Goal: Information Seeking & Learning: Obtain resource

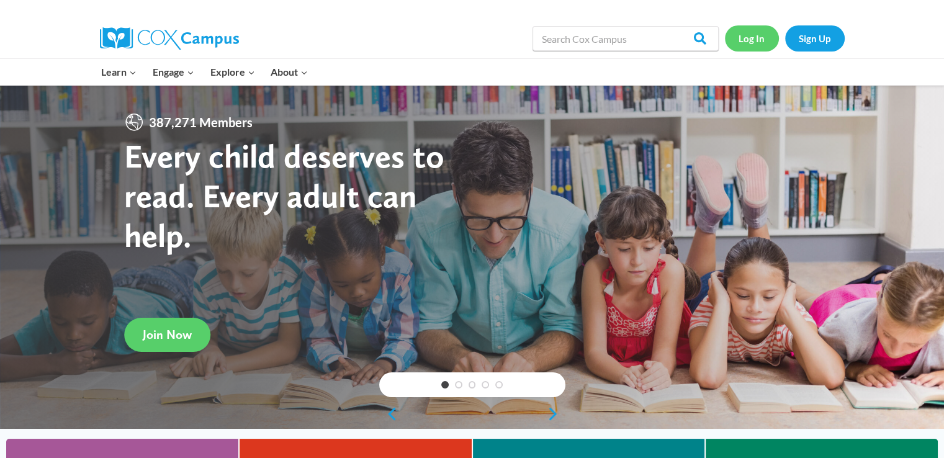
click at [765, 40] on link "Log In" at bounding box center [752, 37] width 54 height 25
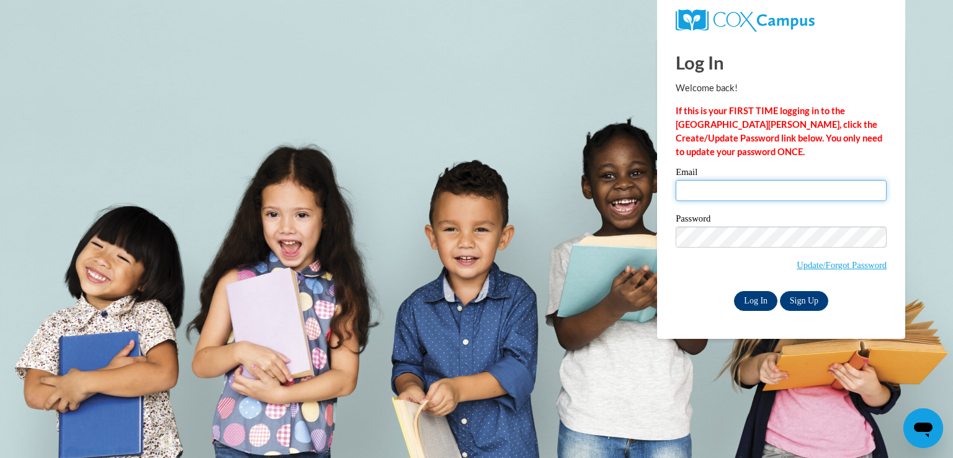
type input "[EMAIL_ADDRESS][DOMAIN_NAME]"
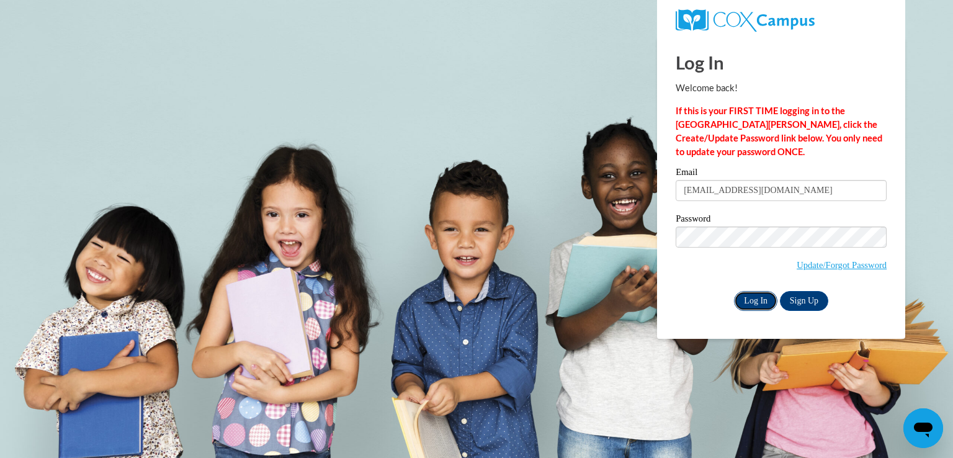
click at [752, 303] on input "Log In" at bounding box center [755, 301] width 43 height 20
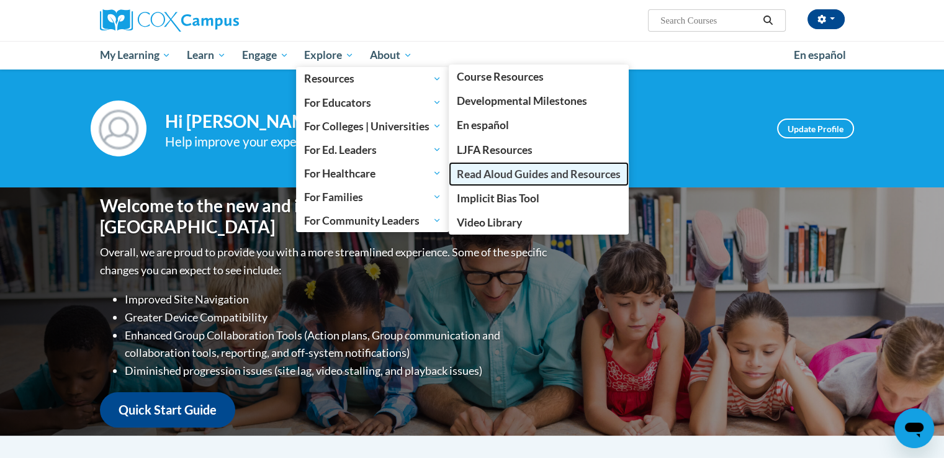
click at [511, 175] on span "Read Aloud Guides and Resources" at bounding box center [539, 174] width 164 height 13
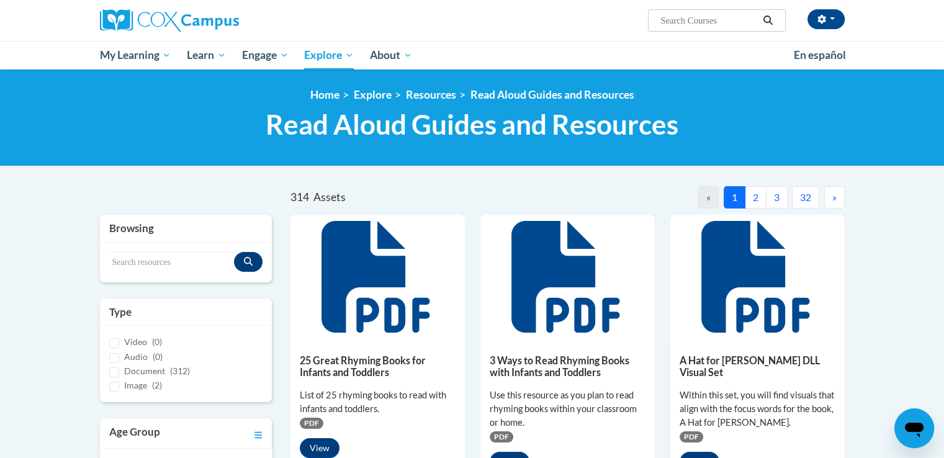
click at [778, 198] on button "3" at bounding box center [777, 197] width 22 height 22
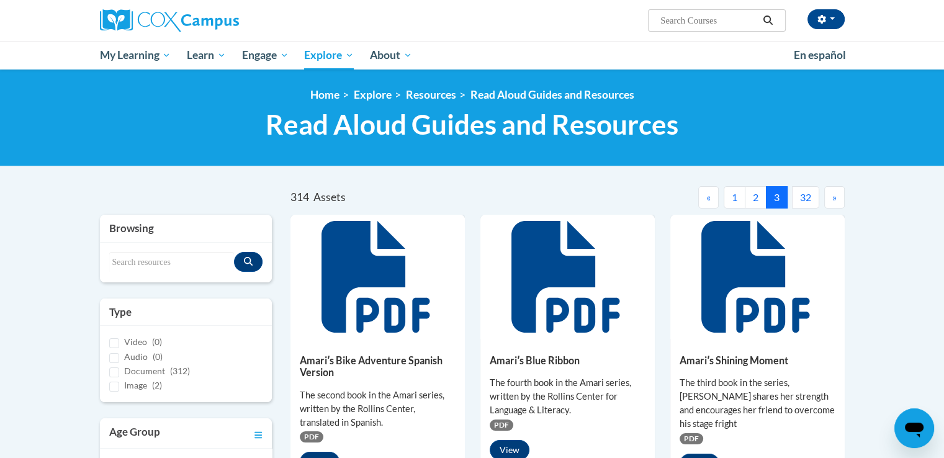
click at [835, 200] on span "»" at bounding box center [834, 197] width 4 height 12
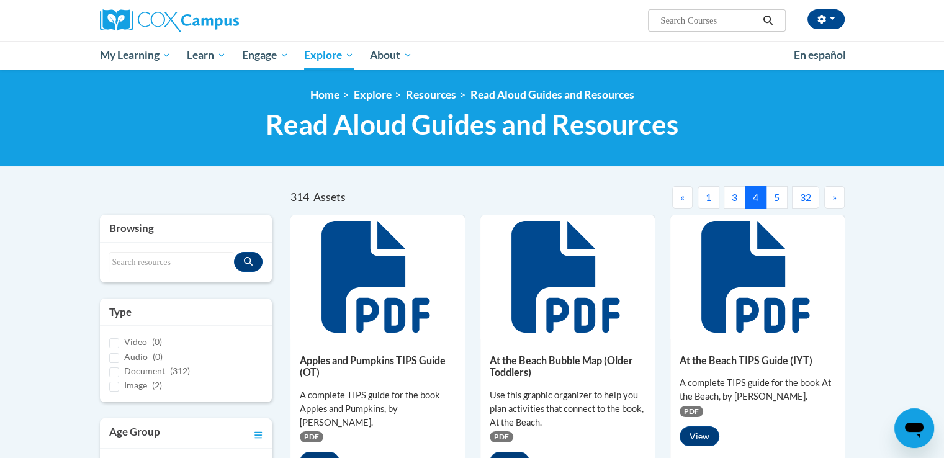
click at [835, 200] on span "»" at bounding box center [834, 197] width 4 height 12
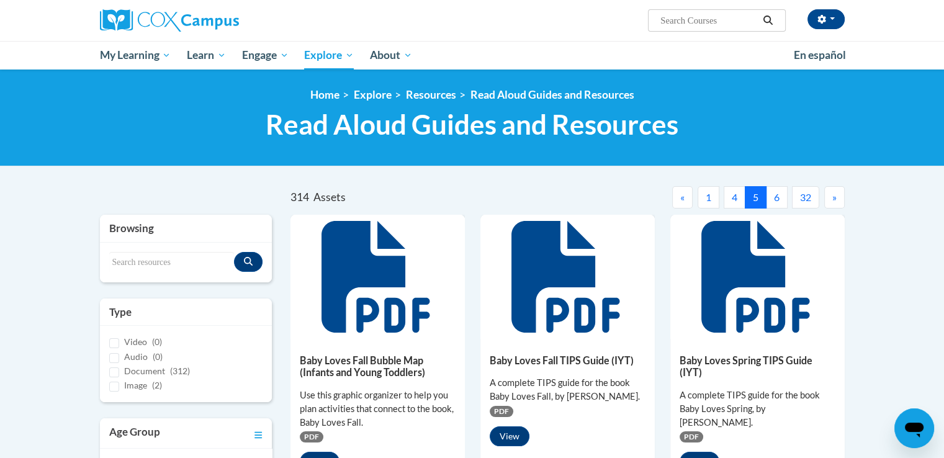
click at [835, 200] on span "»" at bounding box center [834, 197] width 4 height 12
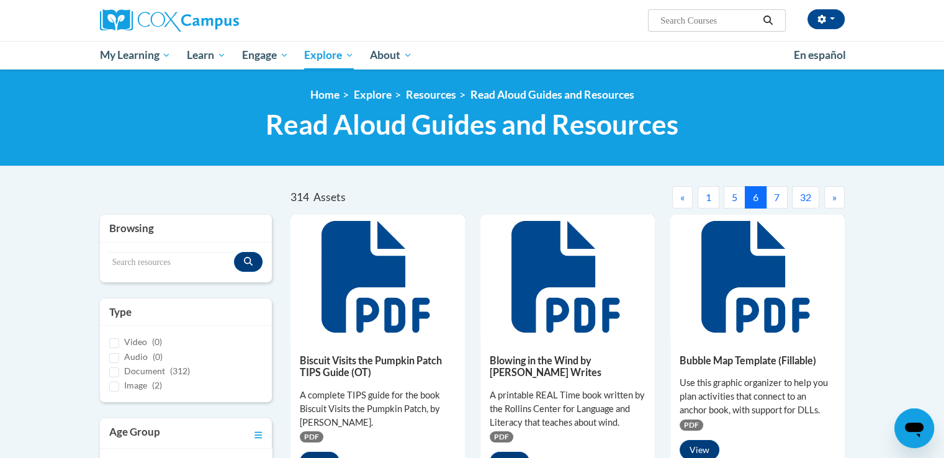
click at [835, 200] on span "»" at bounding box center [834, 197] width 4 height 12
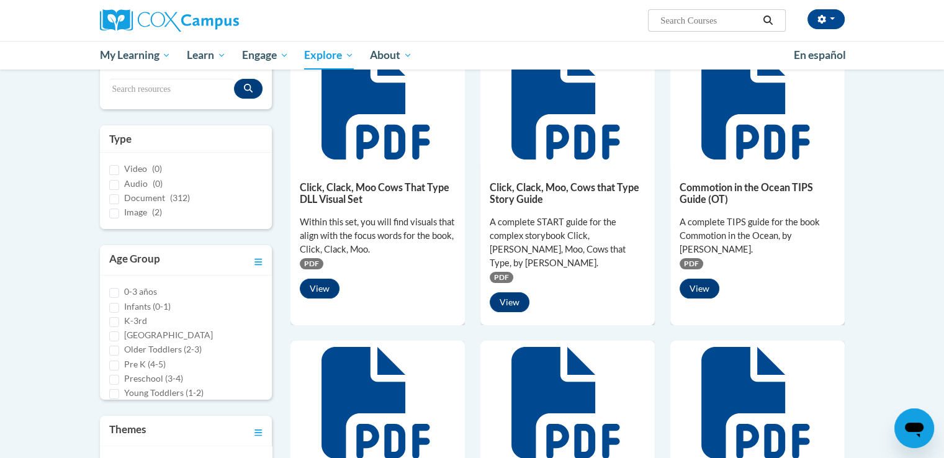
scroll to position [30, 0]
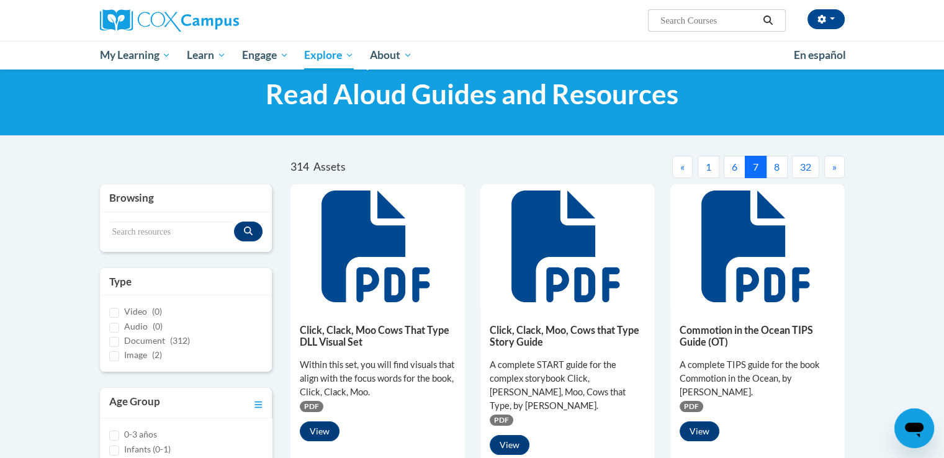
click at [836, 166] on span "»" at bounding box center [834, 167] width 4 height 12
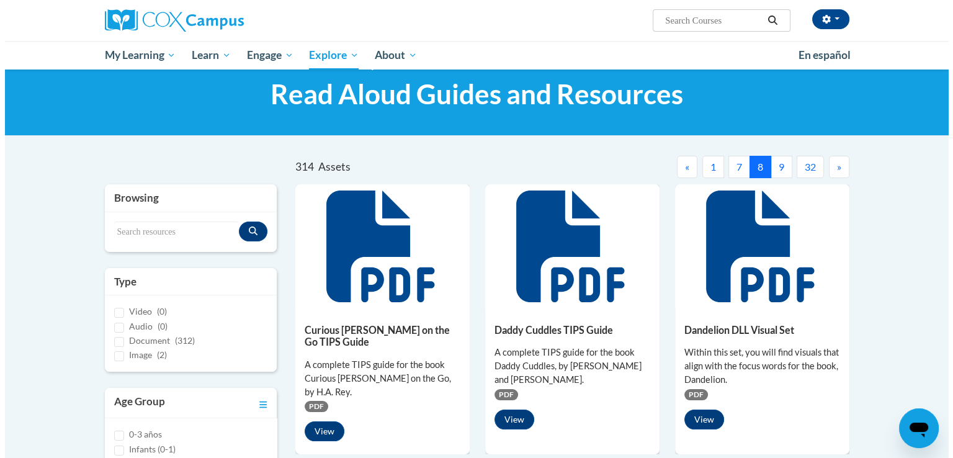
scroll to position [142, 0]
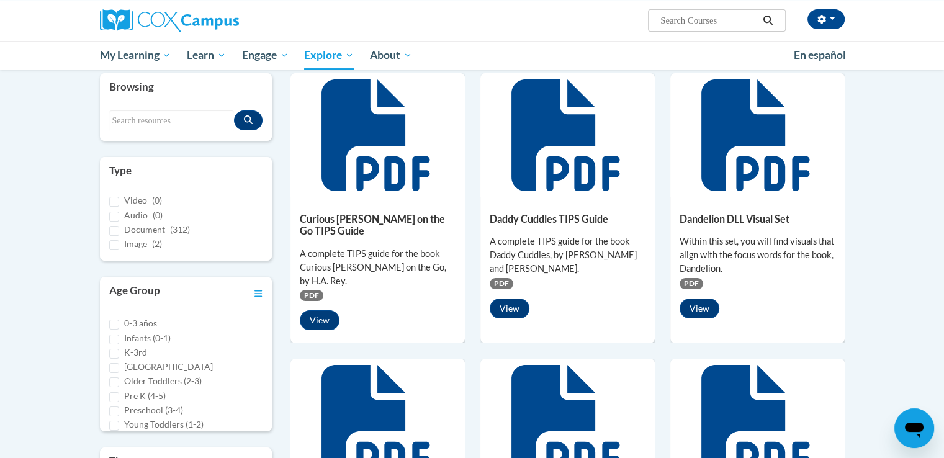
click at [407, 176] on icon at bounding box center [377, 135] width 112 height 112
click at [318, 310] on button "View" at bounding box center [320, 320] width 40 height 20
